Goal: Information Seeking & Learning: Learn about a topic

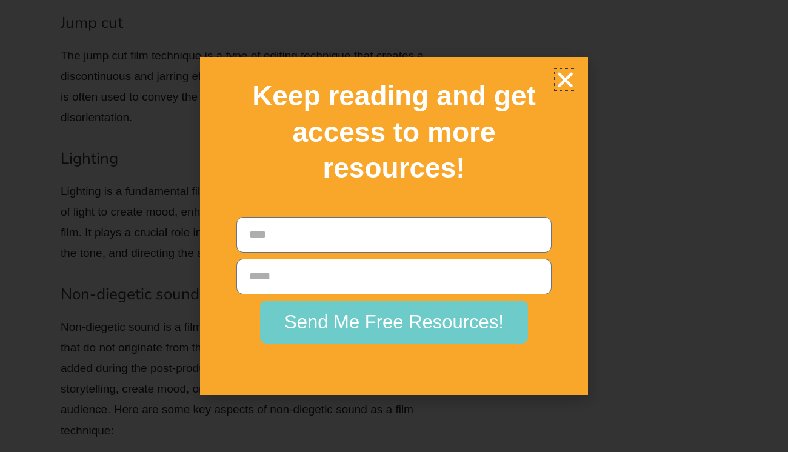
scroll to position [5326, 0]
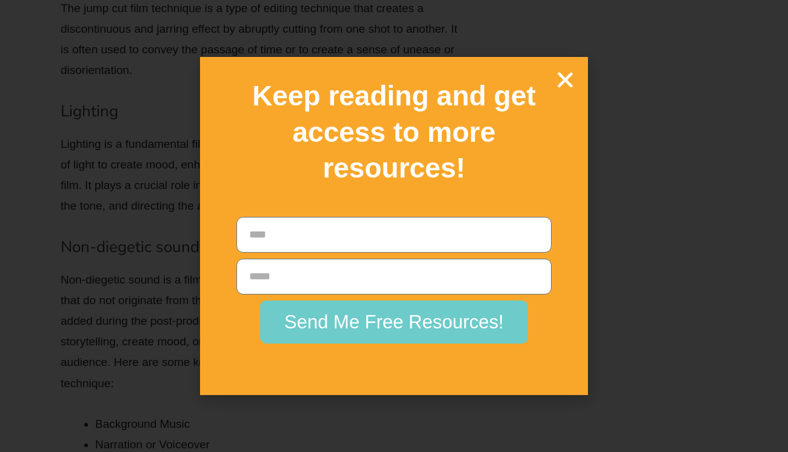
click at [572, 87] on icon "Close" at bounding box center [565, 79] width 21 height 21
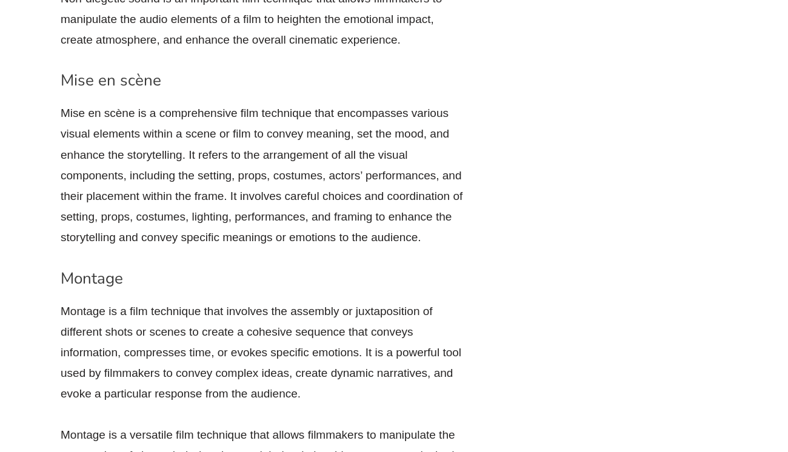
scroll to position [5885, 0]
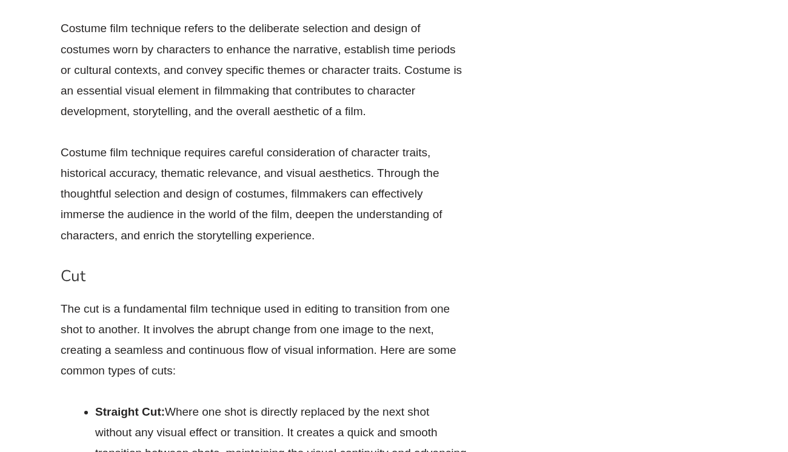
scroll to position [2338, 0]
